Goal: Task Accomplishment & Management: Manage account settings

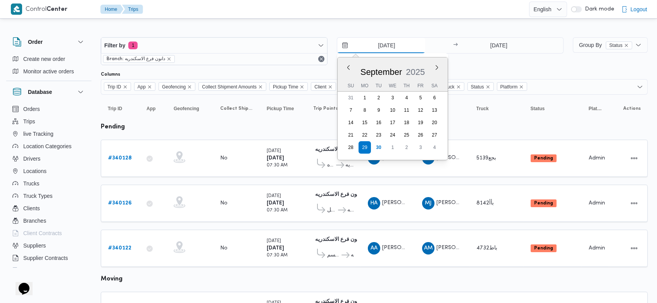
click at [375, 49] on input "29/9/2025" at bounding box center [381, 46] width 88 height 16
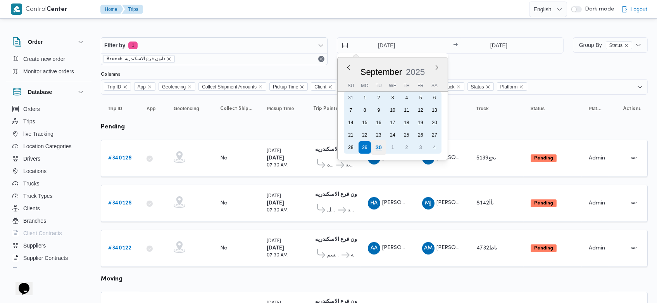
click at [381, 144] on div "30" at bounding box center [378, 147] width 15 height 15
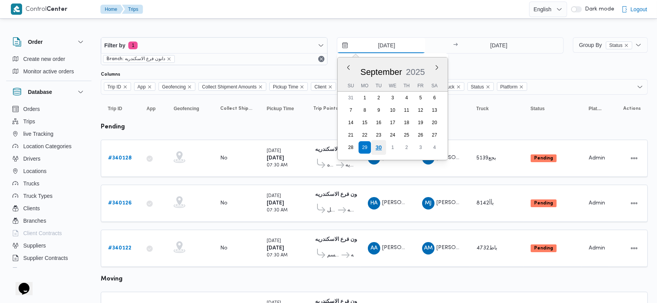
type input "[DATE]"
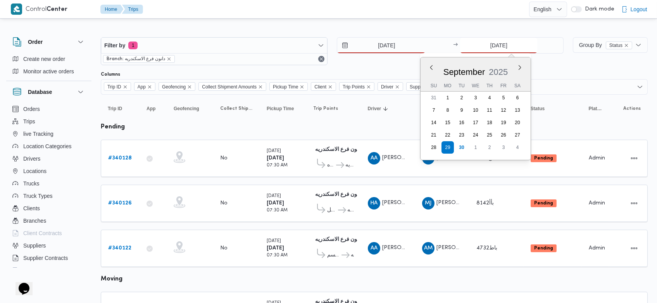
click at [486, 45] on input "29/9/2025" at bounding box center [498, 46] width 77 height 16
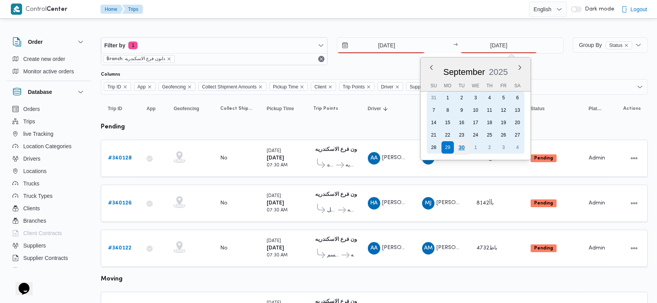
click at [460, 146] on div "30" at bounding box center [461, 147] width 15 height 15
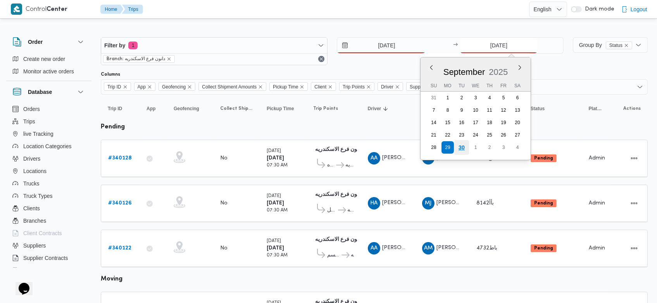
type input "[DATE]"
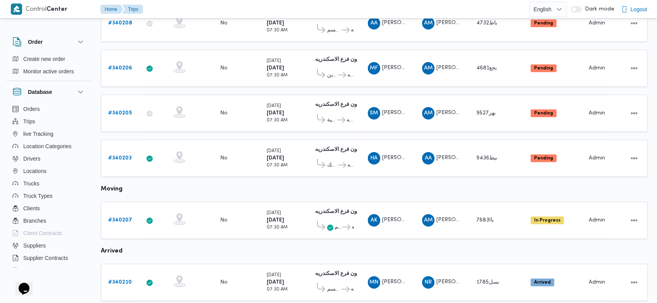
scroll to position [269, 0]
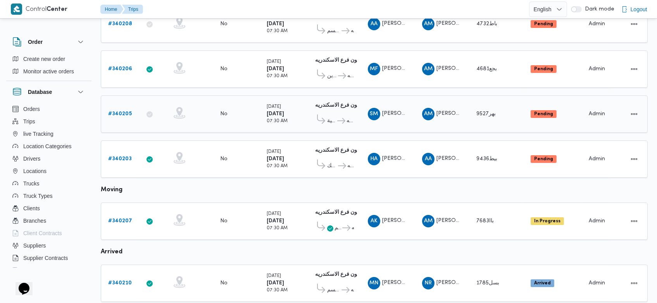
click at [118, 111] on b "# 340205" at bounding box center [120, 113] width 24 height 5
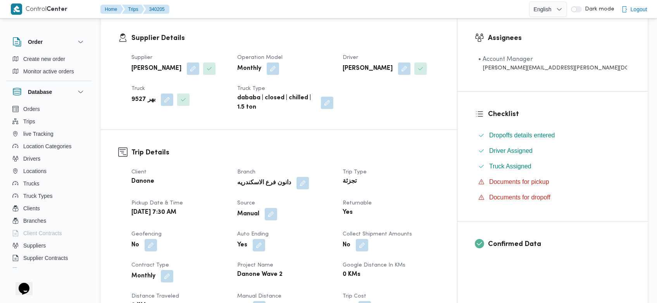
scroll to position [125, 0]
click at [277, 212] on button "button" at bounding box center [271, 214] width 12 height 12
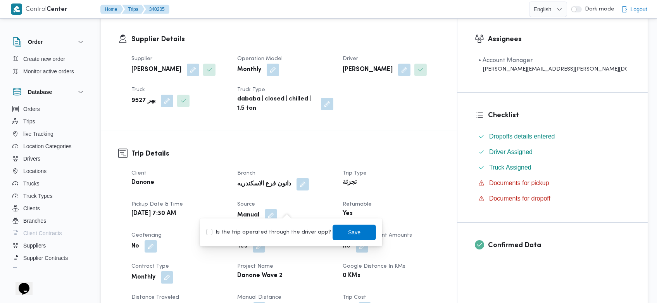
click at [272, 229] on label "Is the trip operated through the driver app?" at bounding box center [268, 231] width 125 height 9
checkbox input "true"
click at [332, 229] on span "Save" at bounding box center [353, 232] width 43 height 16
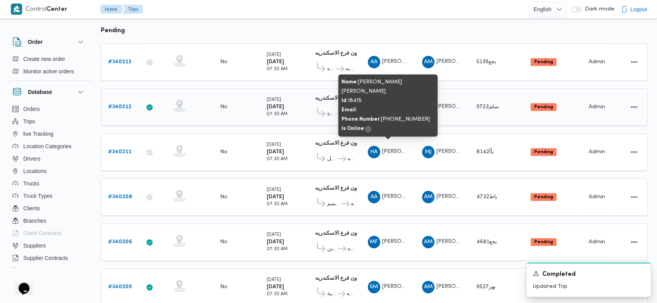
scroll to position [96, 0]
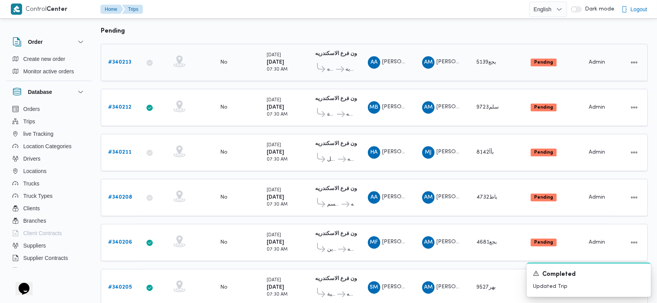
click at [126, 62] on b "# 340213" at bounding box center [119, 62] width 23 height 5
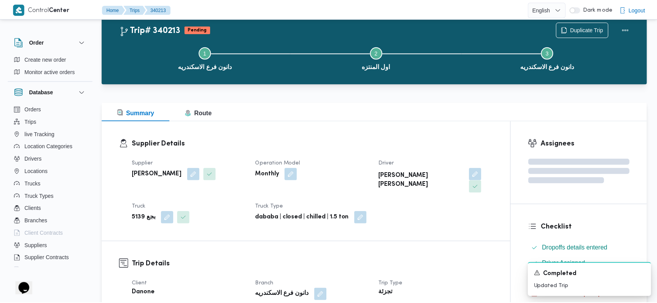
scroll to position [96, 0]
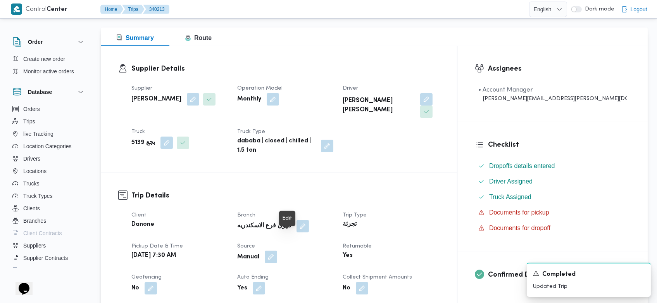
click at [277, 250] on button "button" at bounding box center [271, 256] width 12 height 12
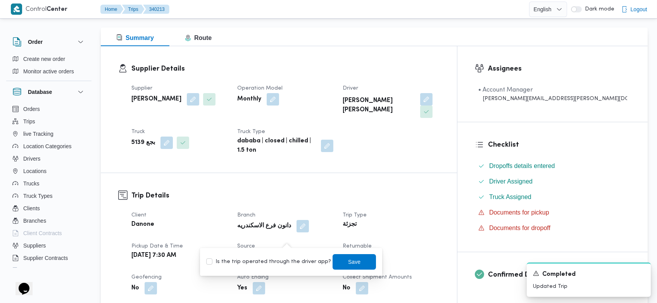
click at [296, 267] on div "Is the trip operated through the driver app? Save" at bounding box center [290, 261] width 171 height 17
click at [308, 267] on div "Is the trip operated through the driver app? Save" at bounding box center [290, 261] width 171 height 17
drag, startPoint x: 309, startPoint y: 251, endPoint x: 296, endPoint y: 260, distance: 15.9
click at [296, 260] on div "You are in a dialog. To close this dialog, hit escape. Is the trip operated thr…" at bounding box center [291, 262] width 182 height 28
click at [296, 260] on label "Is the trip operated through the driver app?" at bounding box center [268, 261] width 125 height 9
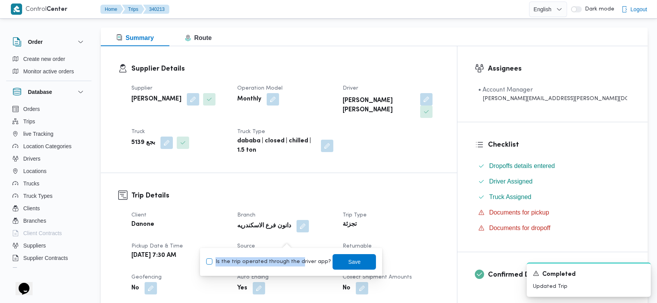
checkbox input "true"
click at [339, 264] on span "Save" at bounding box center [353, 261] width 43 height 16
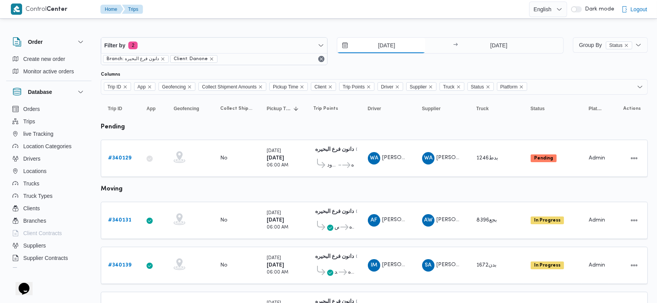
click at [373, 40] on input "[DATE]" at bounding box center [381, 46] width 88 height 16
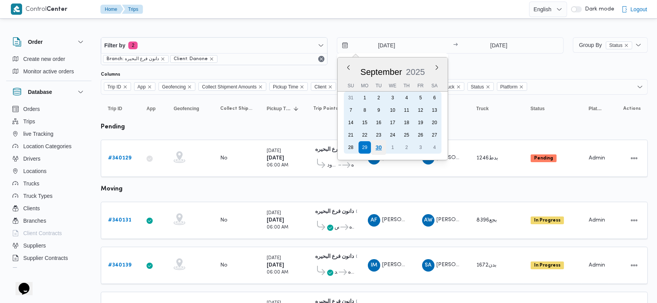
click at [380, 146] on div "30" at bounding box center [378, 147] width 15 height 15
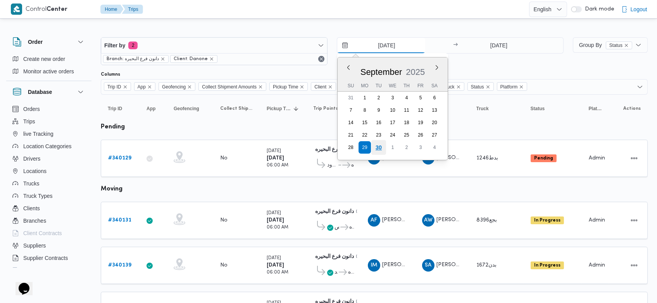
type input "30/9/2025"
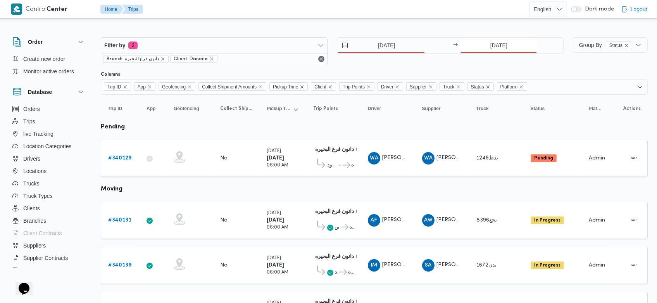
click at [487, 52] on input "[DATE]" at bounding box center [498, 46] width 77 height 16
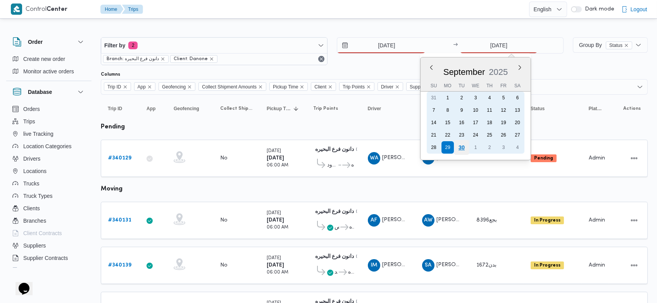
click at [465, 150] on div "30" at bounding box center [461, 147] width 15 height 15
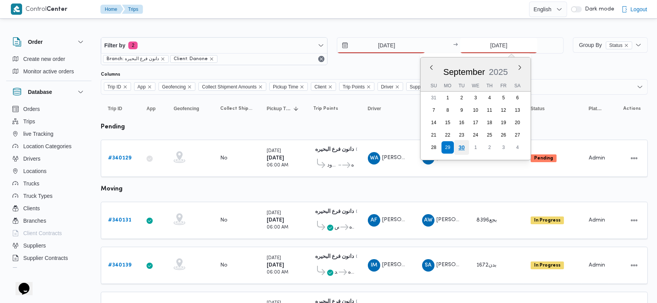
type input "[DATE]"
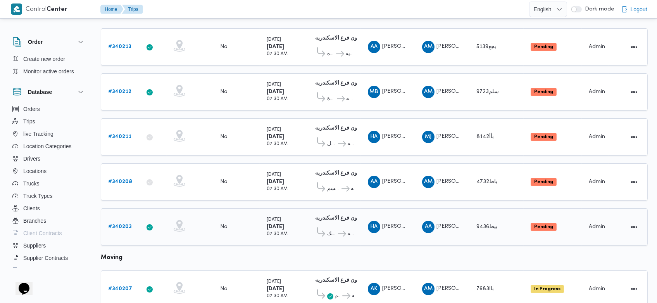
scroll to position [103, 0]
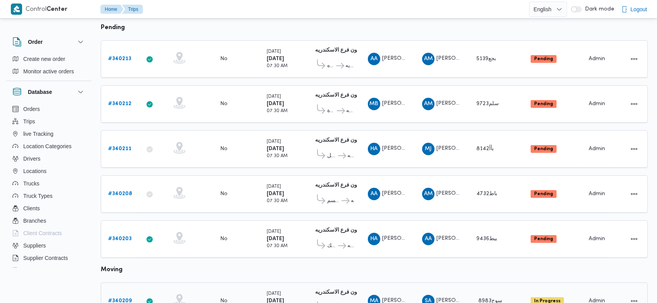
scroll to position [89, 0]
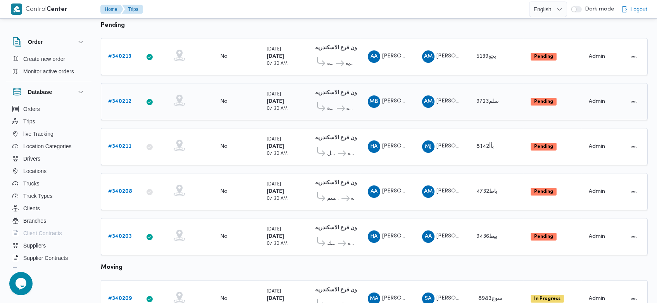
scroll to position [105, 0]
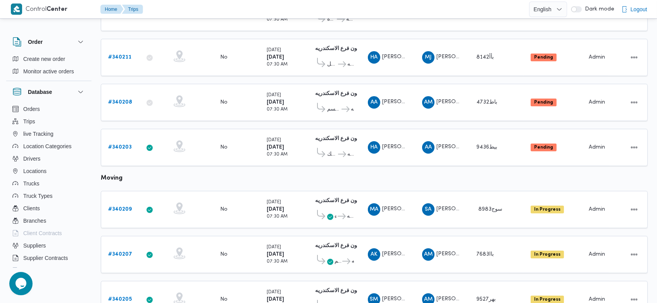
scroll to position [177, 0]
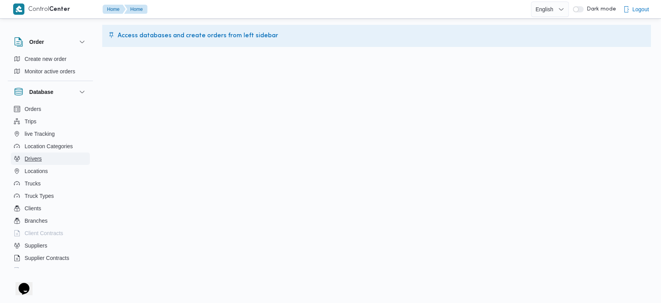
click at [32, 157] on span "Drivers" at bounding box center [33, 158] width 17 height 9
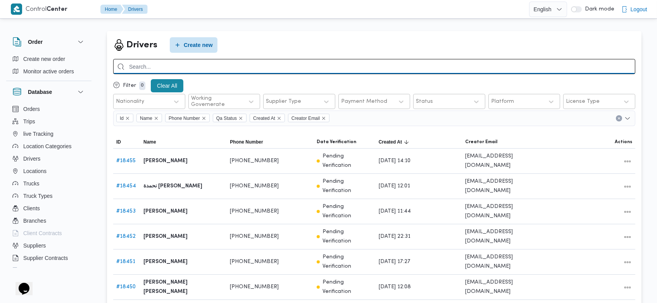
click at [307, 69] on input "search" at bounding box center [374, 66] width 522 height 15
type input "احمد ايهاب"
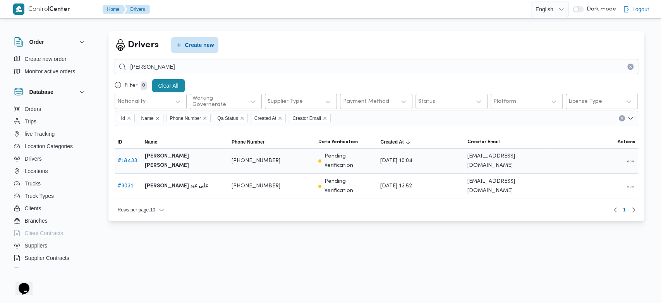
click at [127, 158] on link "# 18433" at bounding box center [127, 160] width 19 height 5
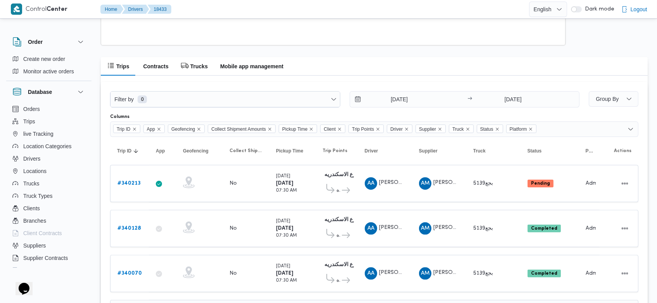
scroll to position [541, 0]
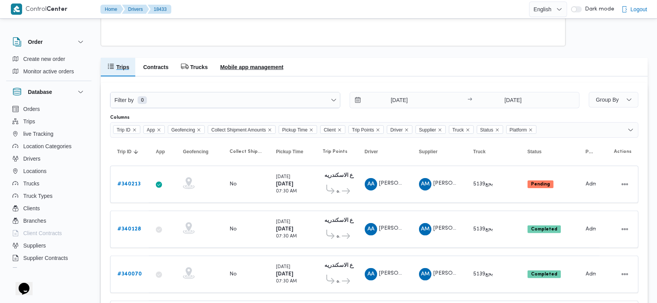
click at [260, 66] on h2 "Mobile app management" at bounding box center [251, 66] width 63 height 9
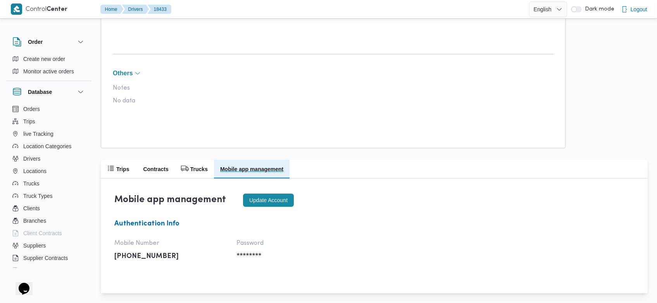
scroll to position [440, 0]
click at [266, 194] on button "Update account" at bounding box center [268, 199] width 51 height 13
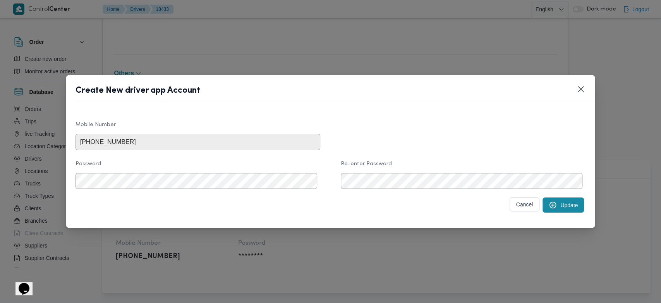
click at [549, 203] on icon "submit" at bounding box center [553, 205] width 8 height 8
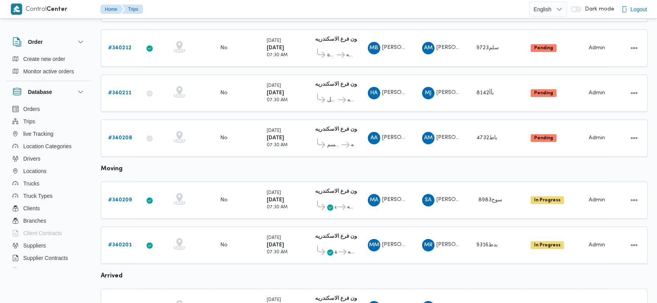
scroll to position [59, 0]
